Goal: Information Seeking & Learning: Learn about a topic

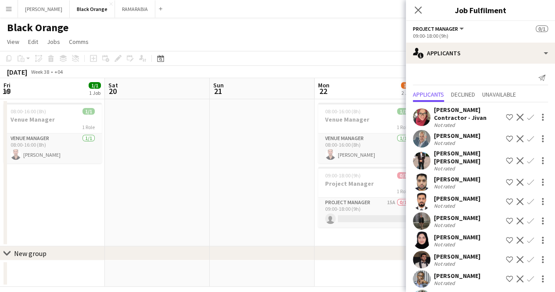
scroll to position [0, 210]
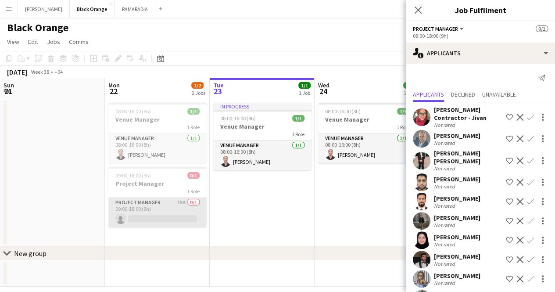
click at [167, 205] on app-card-role "Project Manager 15A 0/1 09:00-18:00 (9h) single-neutral-actions" at bounding box center [157, 212] width 98 height 30
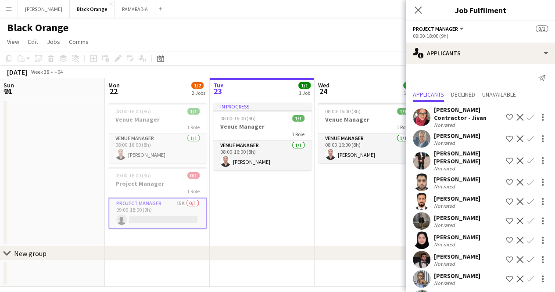
scroll to position [100, 0]
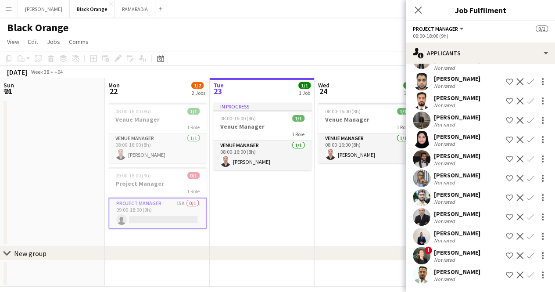
click at [448, 277] on div "Not rated" at bounding box center [445, 278] width 23 height 7
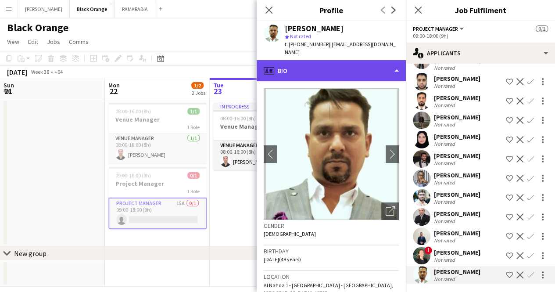
click at [328, 60] on div "profile Bio" at bounding box center [330, 70] width 149 height 21
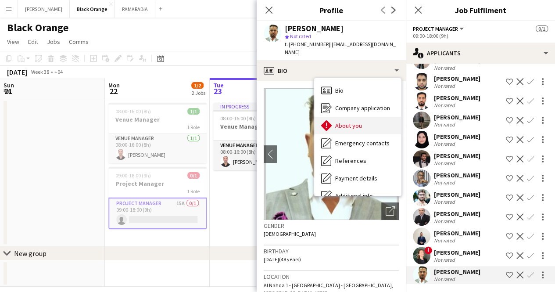
click at [346, 121] on span "About you" at bounding box center [348, 125] width 27 height 8
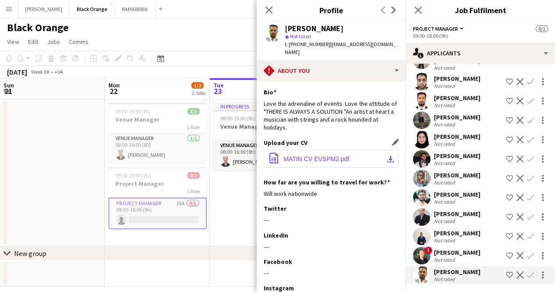
click at [308, 157] on button "office-file-sheet MATIN CV EVSPM2.pdf download-bottom" at bounding box center [330, 159] width 135 height 18
click at [5, 5] on button "Menu" at bounding box center [9, 9] width 18 height 18
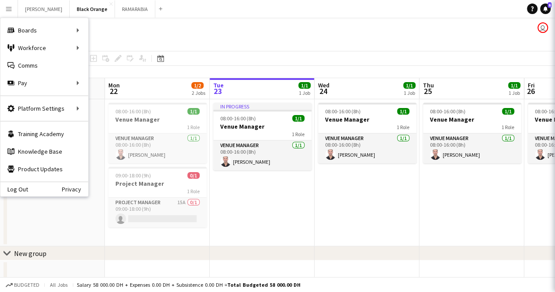
scroll to position [0, 0]
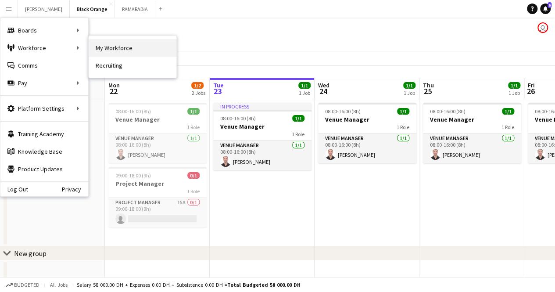
click at [116, 44] on link "My Workforce" at bounding box center [133, 48] width 88 height 18
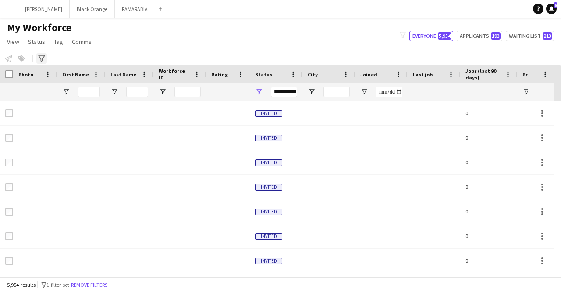
click at [41, 58] on icon "Advanced filters" at bounding box center [41, 58] width 7 height 7
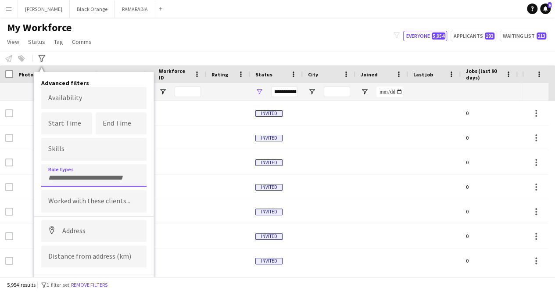
click at [93, 174] on input "Type to search role types..." at bounding box center [93, 178] width 91 height 8
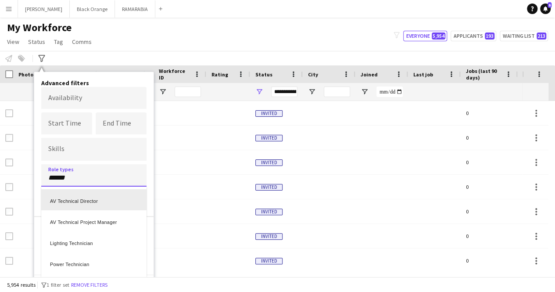
scroll to position [40, 0]
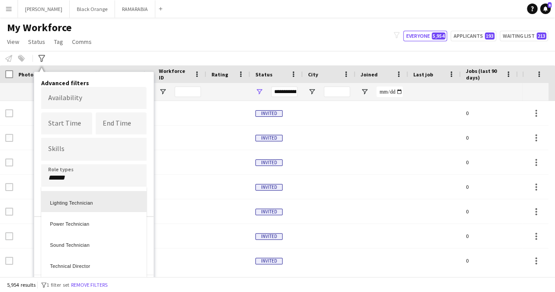
click at [91, 179] on div at bounding box center [277, 146] width 555 height 292
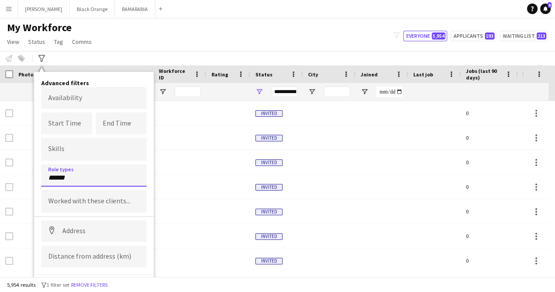
click at [82, 178] on input "******" at bounding box center [93, 178] width 91 height 8
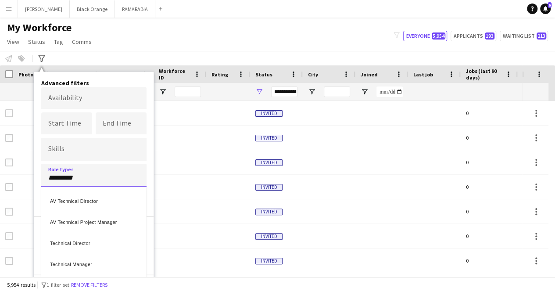
scroll to position [0, 0]
type input "**********"
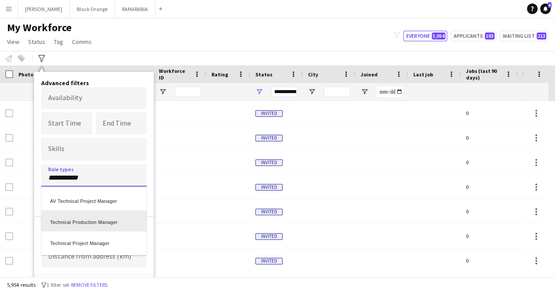
click at [91, 223] on div "Technical Production Manager" at bounding box center [93, 220] width 105 height 21
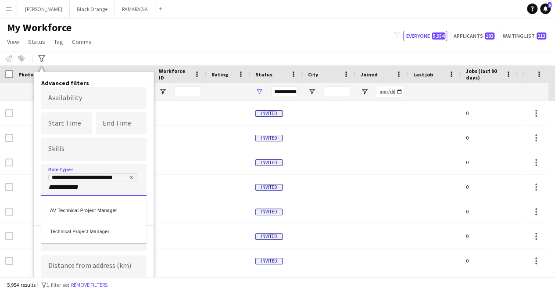
type input "**********"
click at [84, 228] on div "Technical Project Manager" at bounding box center [93, 229] width 105 height 21
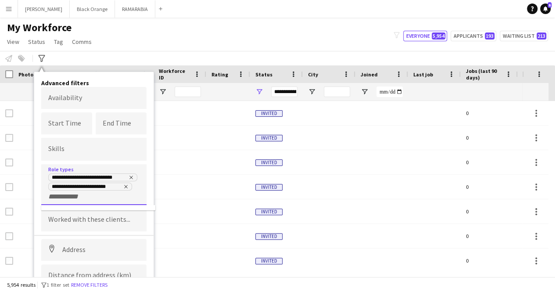
scroll to position [32, 0]
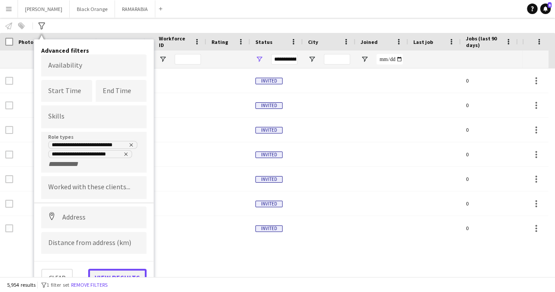
click at [117, 270] on button "View results" at bounding box center [117, 277] width 58 height 18
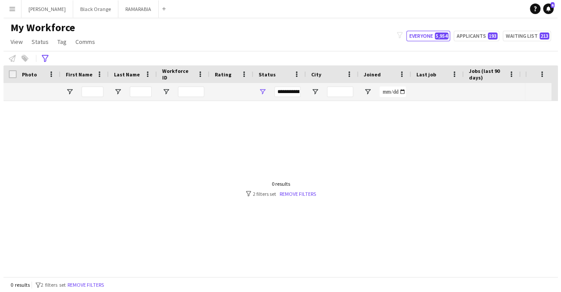
scroll to position [0, 0]
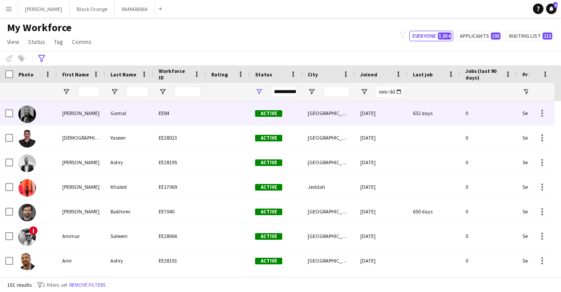
click at [85, 116] on div "[PERSON_NAME]" at bounding box center [81, 113] width 48 height 24
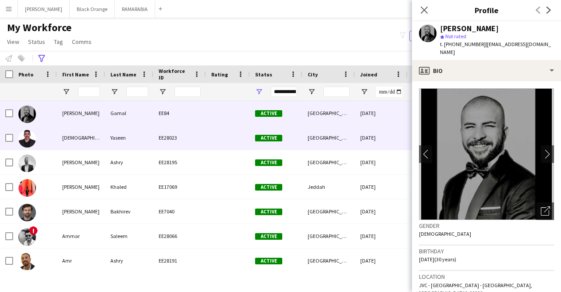
click at [89, 143] on div "[DEMOGRAPHIC_DATA]" at bounding box center [81, 137] width 48 height 24
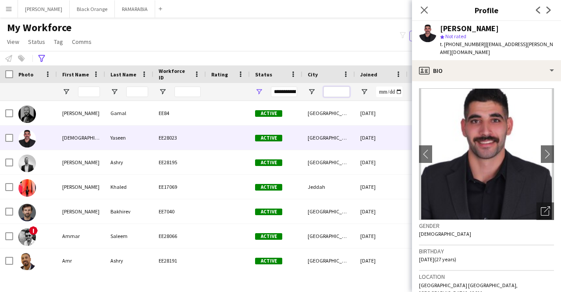
click at [327, 90] on input "City Filter Input" at bounding box center [337, 91] width 26 height 11
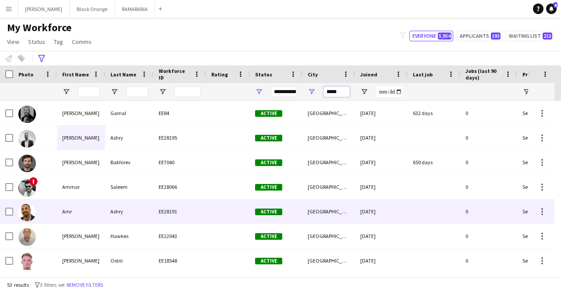
scroll to position [6, 0]
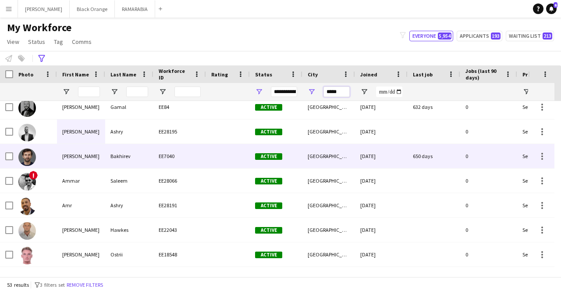
type input "*****"
click at [77, 160] on div "[PERSON_NAME]" at bounding box center [81, 156] width 48 height 24
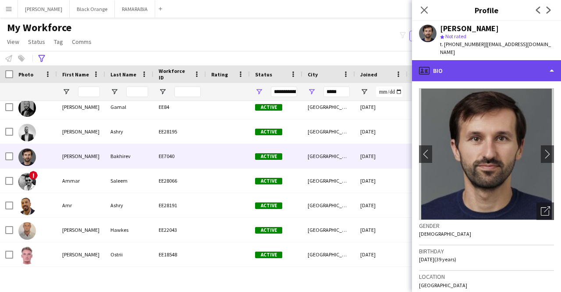
click at [485, 63] on div "profile Bio" at bounding box center [486, 70] width 149 height 21
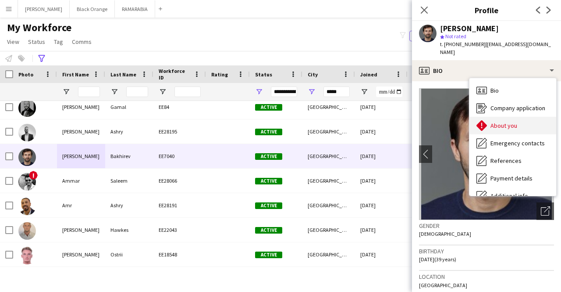
click at [498, 121] on span "About you" at bounding box center [504, 125] width 27 height 8
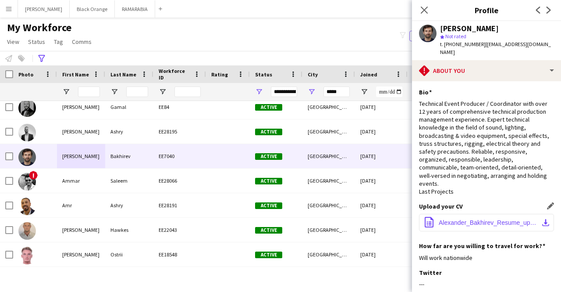
click at [459, 219] on span "Alexander_Bakhirev_Resume_upd_[DATE].pdf" at bounding box center [488, 222] width 99 height 7
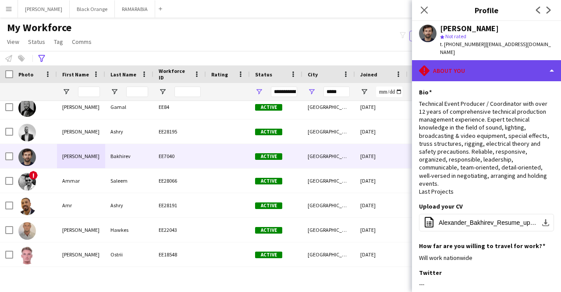
click at [457, 65] on div "rhombus-alert About you" at bounding box center [486, 70] width 149 height 21
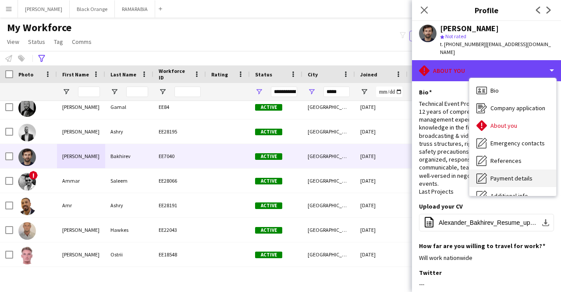
scroll to position [65, 0]
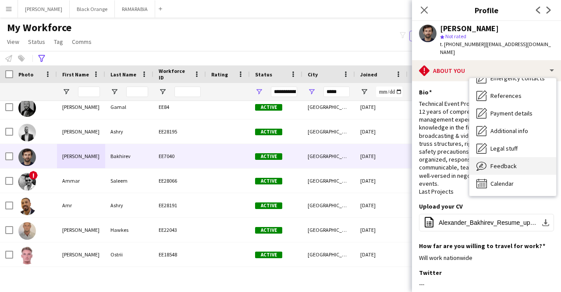
click at [493, 162] on span "Feedback" at bounding box center [504, 166] width 26 height 8
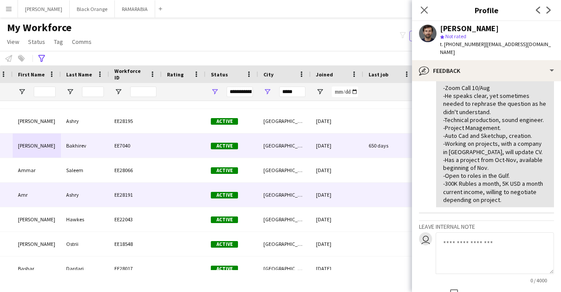
scroll to position [0, 0]
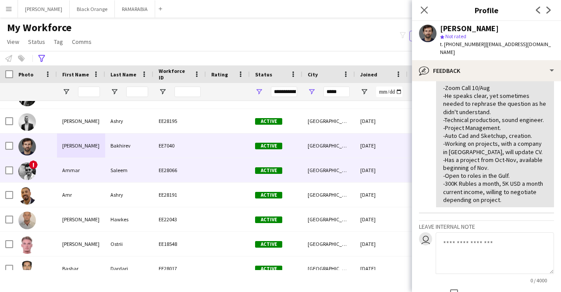
click at [73, 177] on div "Ammar" at bounding box center [81, 170] width 48 height 24
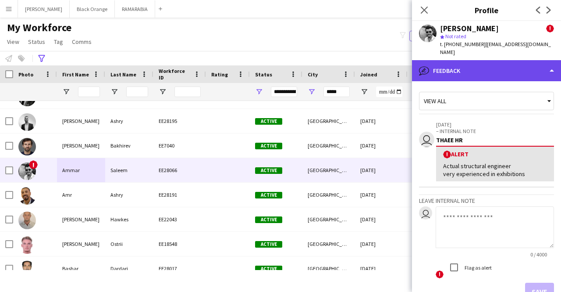
click at [483, 64] on div "bubble-pencil Feedback" at bounding box center [486, 70] width 149 height 21
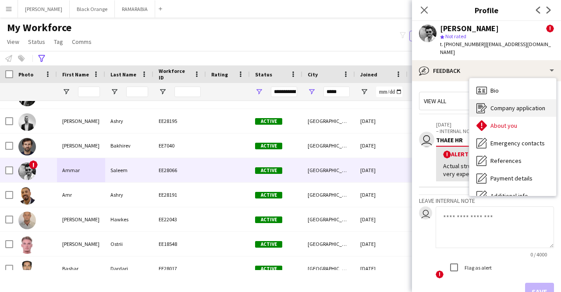
click at [513, 107] on div "Company application Company application" at bounding box center [513, 108] width 87 height 18
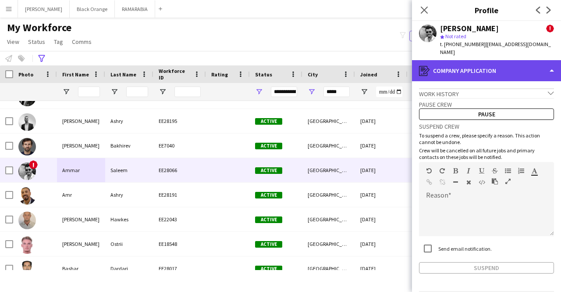
click at [490, 70] on div "register Company application" at bounding box center [486, 70] width 149 height 21
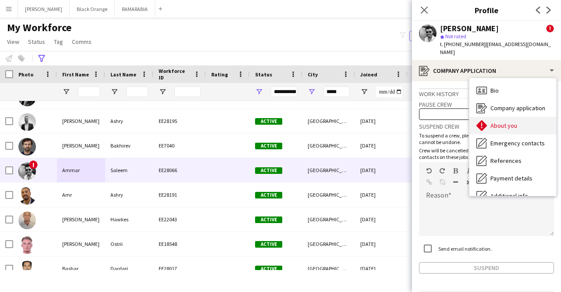
click at [504, 117] on div "About you About you" at bounding box center [513, 126] width 87 height 18
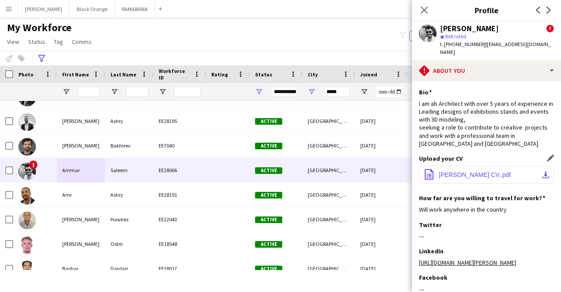
click at [433, 169] on app-icon "office-file-sheet" at bounding box center [429, 175] width 11 height 12
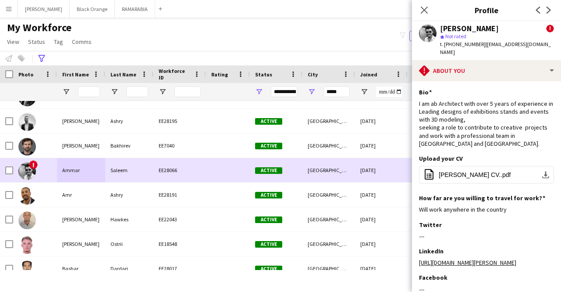
scroll to position [30, 0]
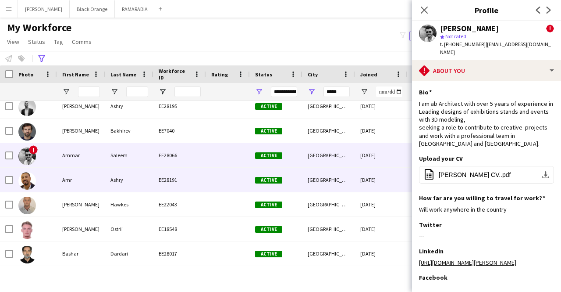
click at [76, 176] on div "Amr" at bounding box center [81, 179] width 48 height 24
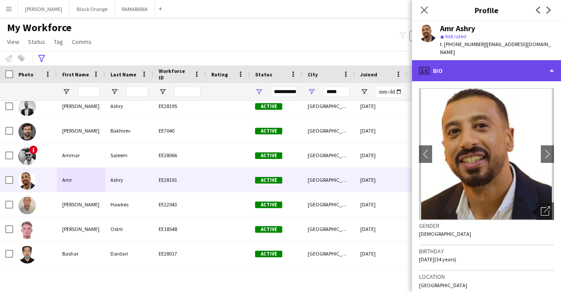
click at [482, 60] on div "profile Bio" at bounding box center [486, 70] width 149 height 21
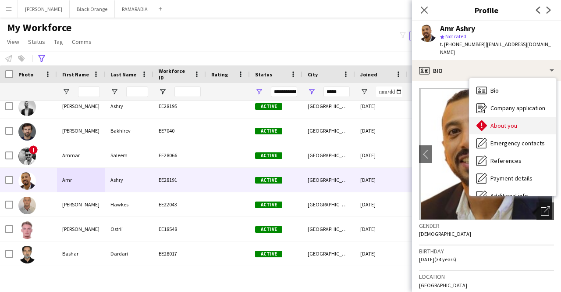
click at [507, 121] on span "About you" at bounding box center [504, 125] width 27 height 8
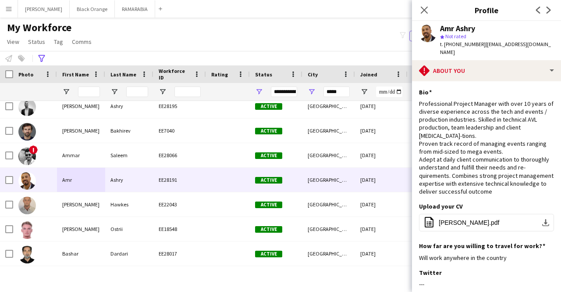
click at [501, 0] on div "Close pop-in Profile Previous Next" at bounding box center [486, 10] width 149 height 21
click at [303, 45] on div "My Workforce View Views Default view [PERSON_NAME] New view Update view Delete …" at bounding box center [280, 36] width 561 height 30
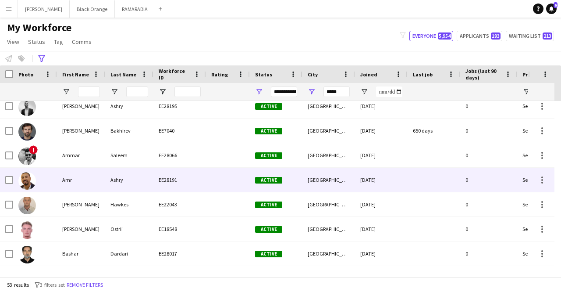
click at [102, 173] on div "Amr" at bounding box center [81, 179] width 48 height 24
